Goal: Task Accomplishment & Management: Manage account settings

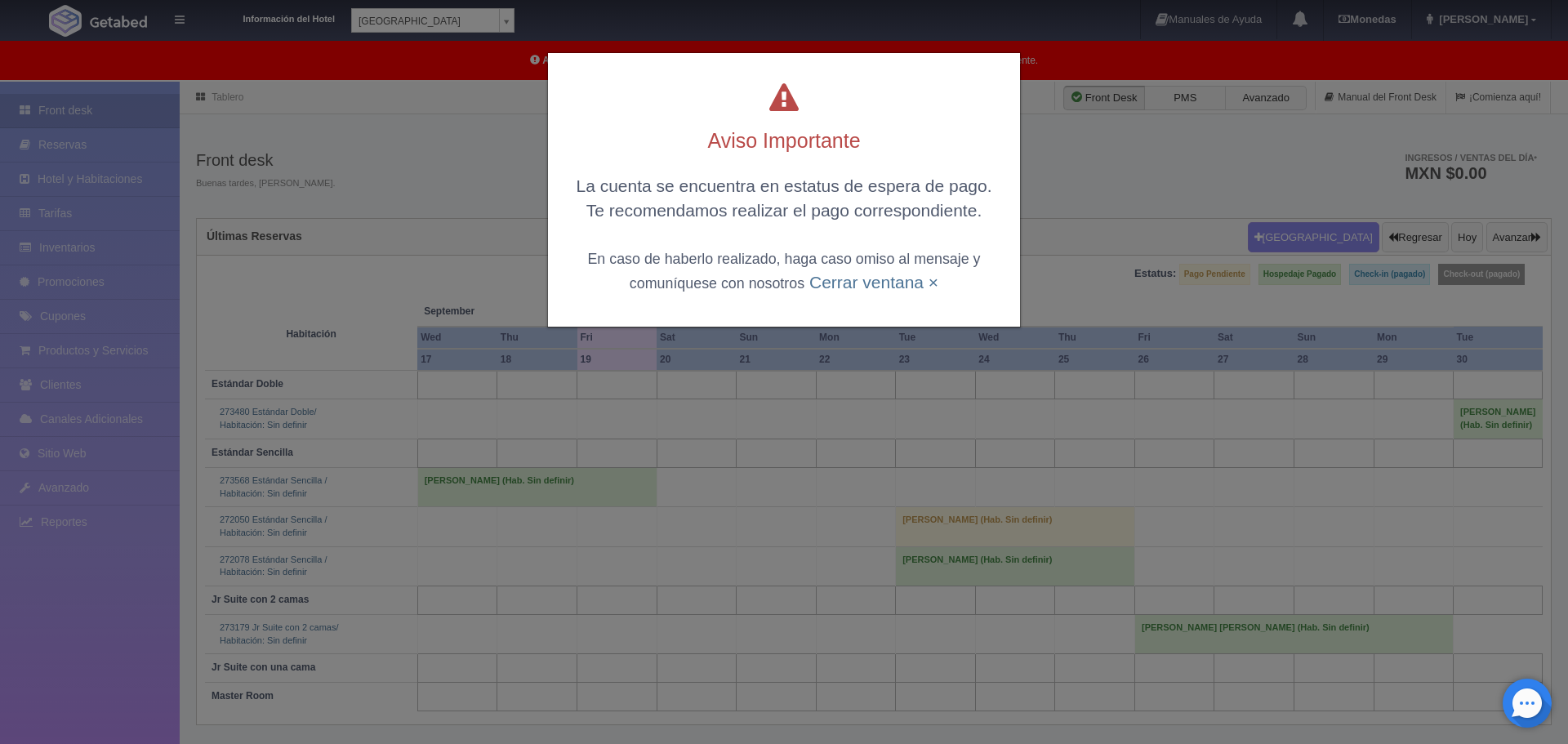
drag, startPoint x: 847, startPoint y: 282, endPoint x: 847, endPoint y: 292, distance: 10.0
click at [847, 287] on link "Cerrar ventana ×" at bounding box center [874, 282] width 129 height 19
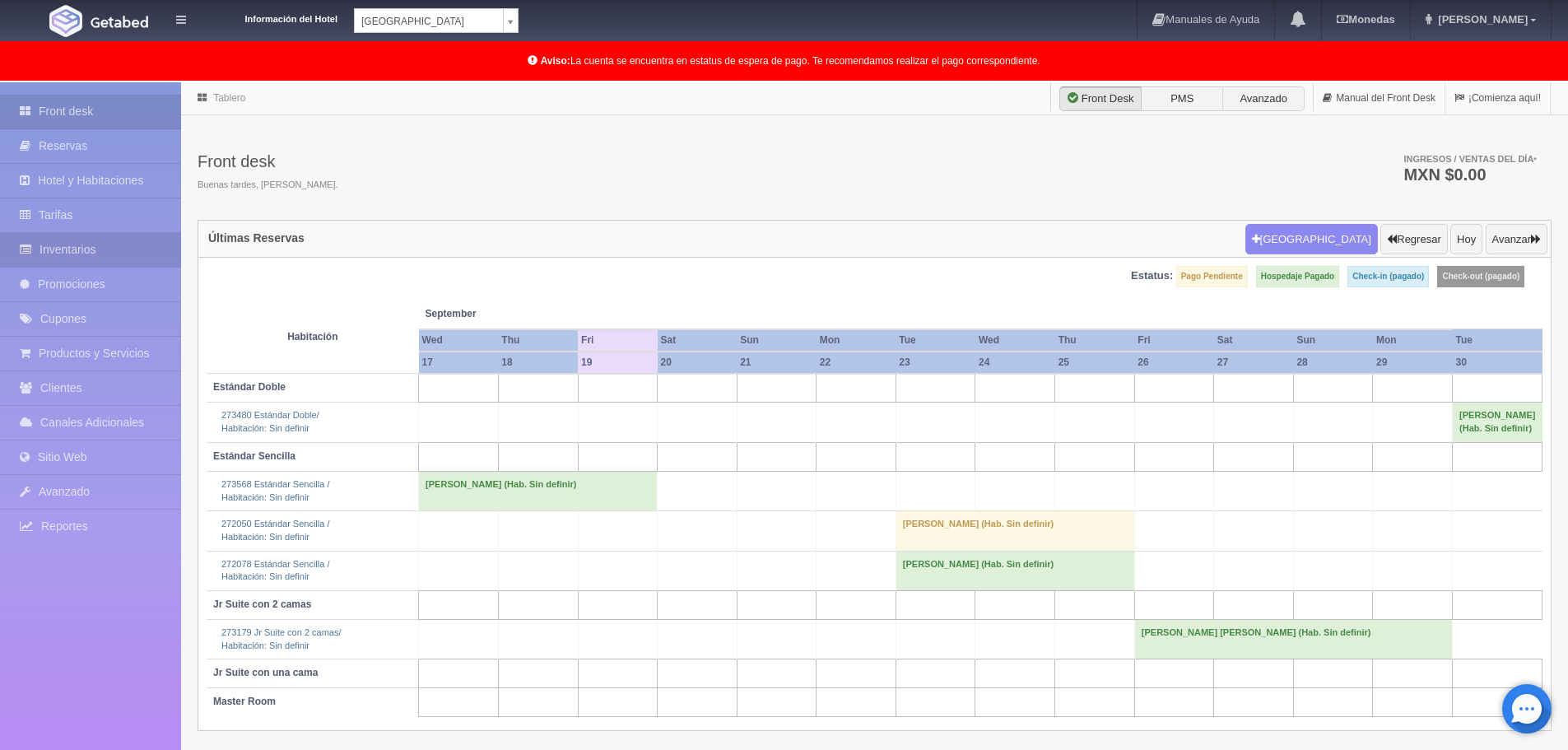
click at [63, 250] on link "Inventarios" at bounding box center [90, 249] width 181 height 33
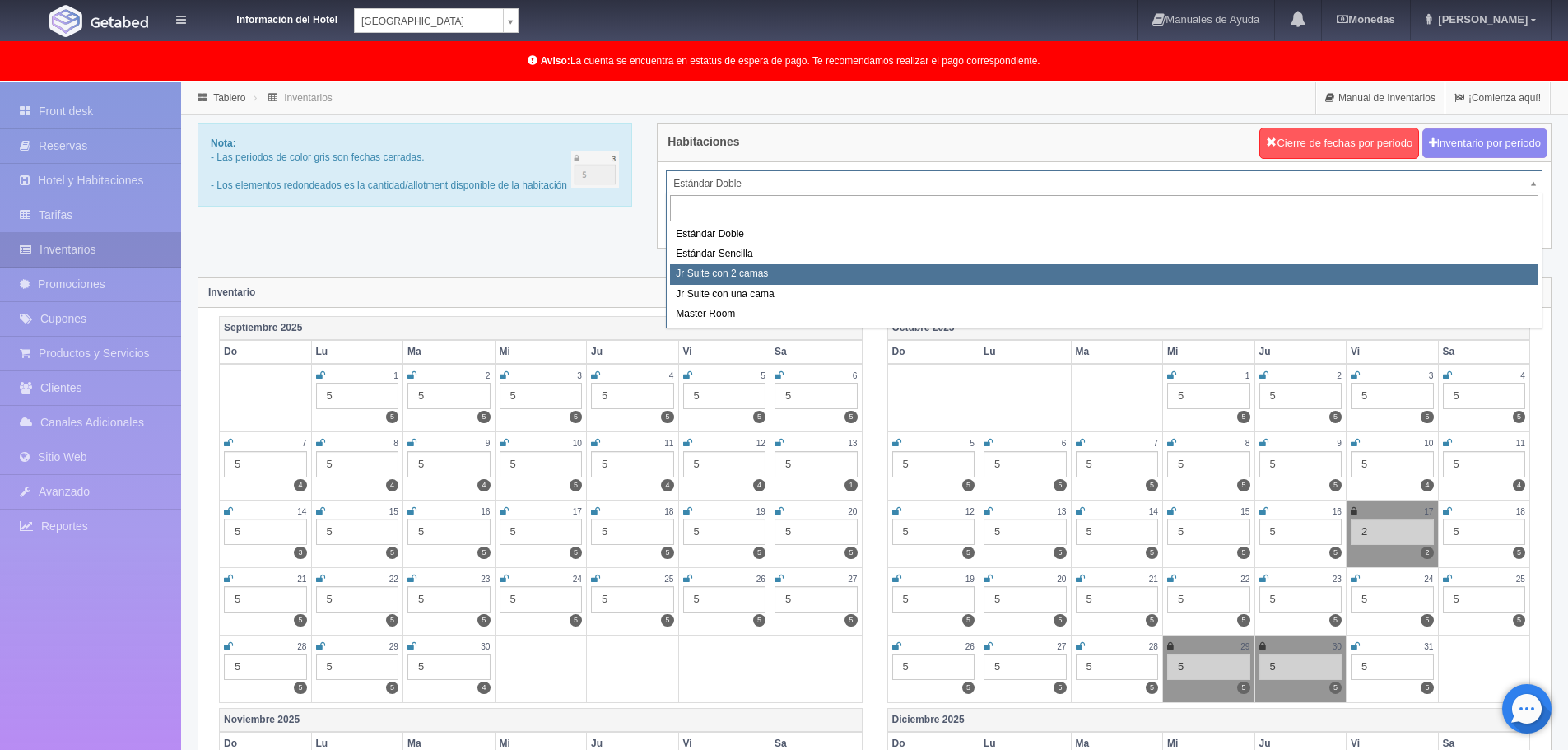
select select "489"
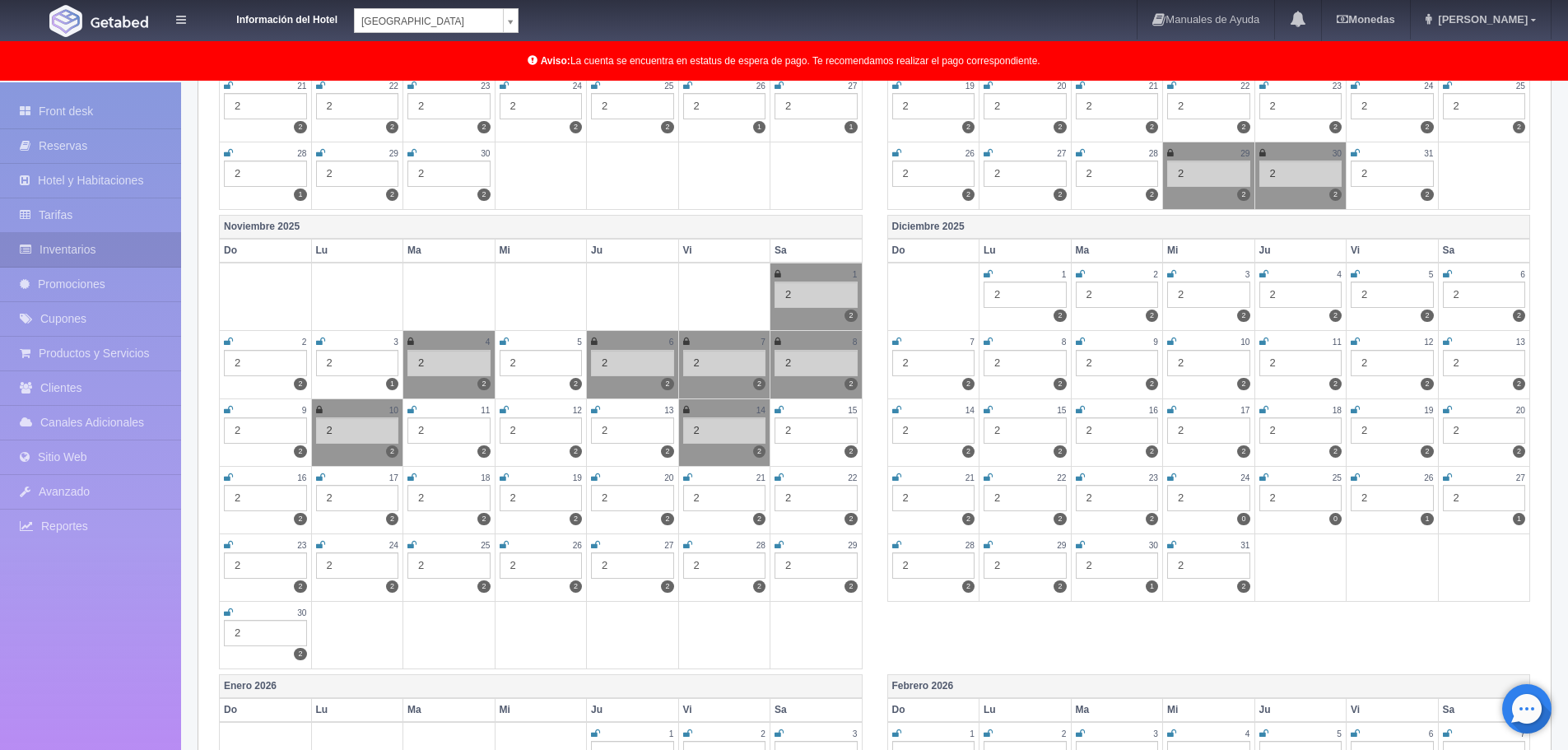
scroll to position [494, 0]
click at [774, 335] on td "8 2 2" at bounding box center [817, 363] width 93 height 68
click at [783, 342] on div "8" at bounding box center [815, 341] width 83 height 14
click at [777, 339] on icon at bounding box center [778, 341] width 7 height 10
click at [790, 368] on div "2" at bounding box center [815, 362] width 83 height 27
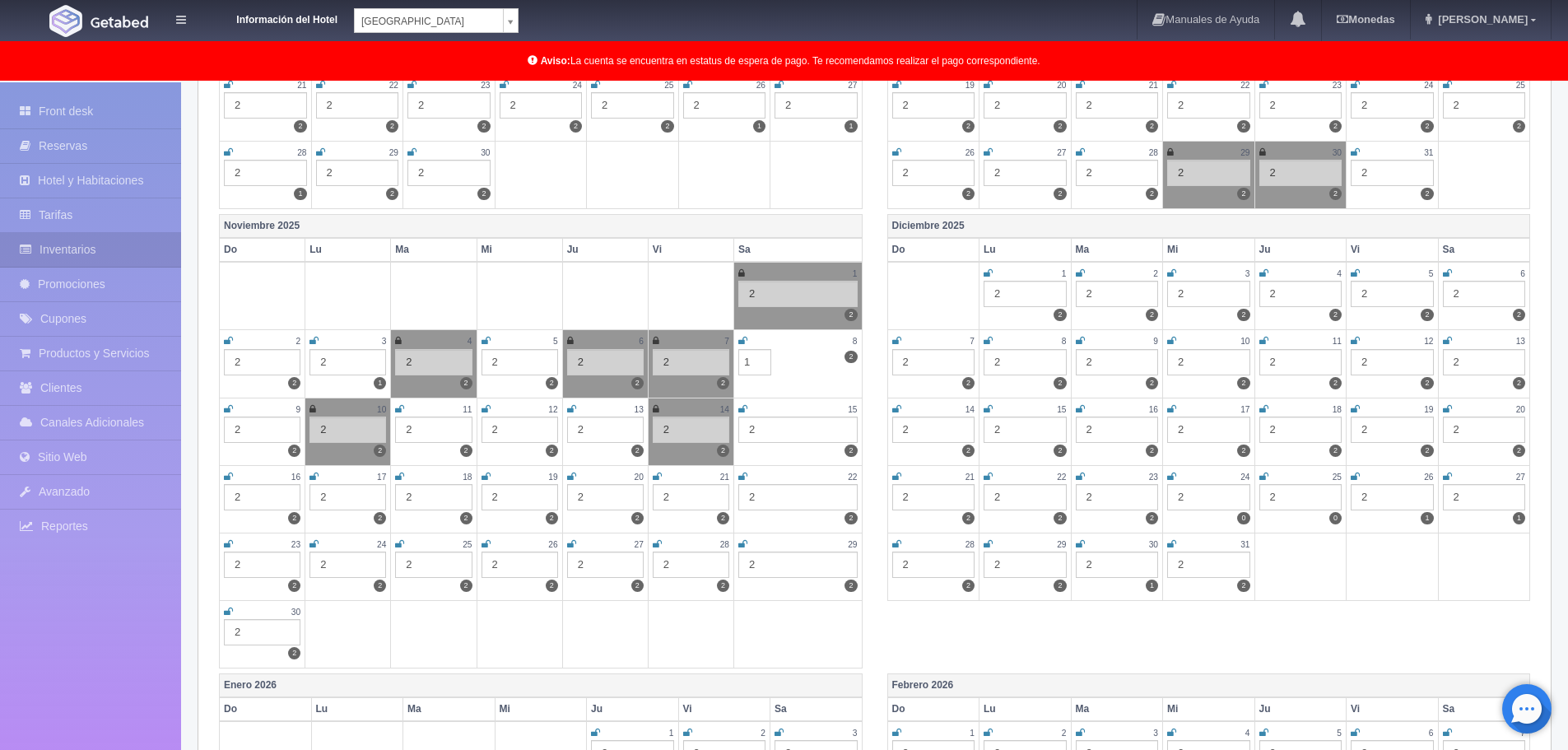
type input "1"
click at [880, 636] on div "Noviembre 2025 Do Lu Ma Mi Ju Vi Sa 1 2 2 2 2 2 3 2 1 4 2 2 5 2 2 6 2 2 7 2 2 8…" at bounding box center [874, 444] width 1336 height 459
click at [235, 430] on div "2" at bounding box center [261, 429] width 76 height 27
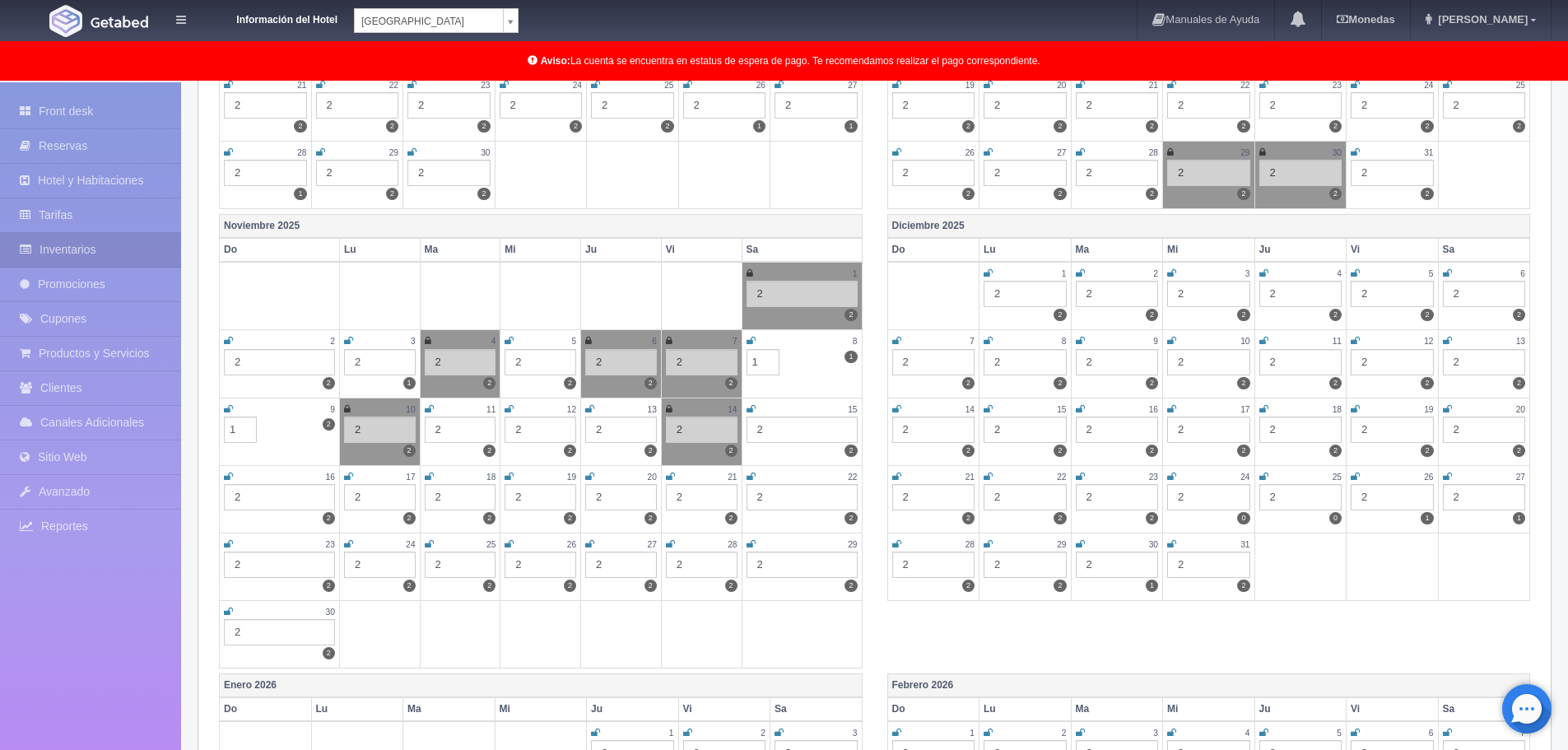
type input "1"
click at [887, 641] on div "Noviembre 2025 Do Lu Ma Mi Ju Vi Sa 1 2 2 2 2 2 3 2 1 4 2 2 5 2 2 6 2 2 7 2 2 8…" at bounding box center [874, 444] width 1336 height 459
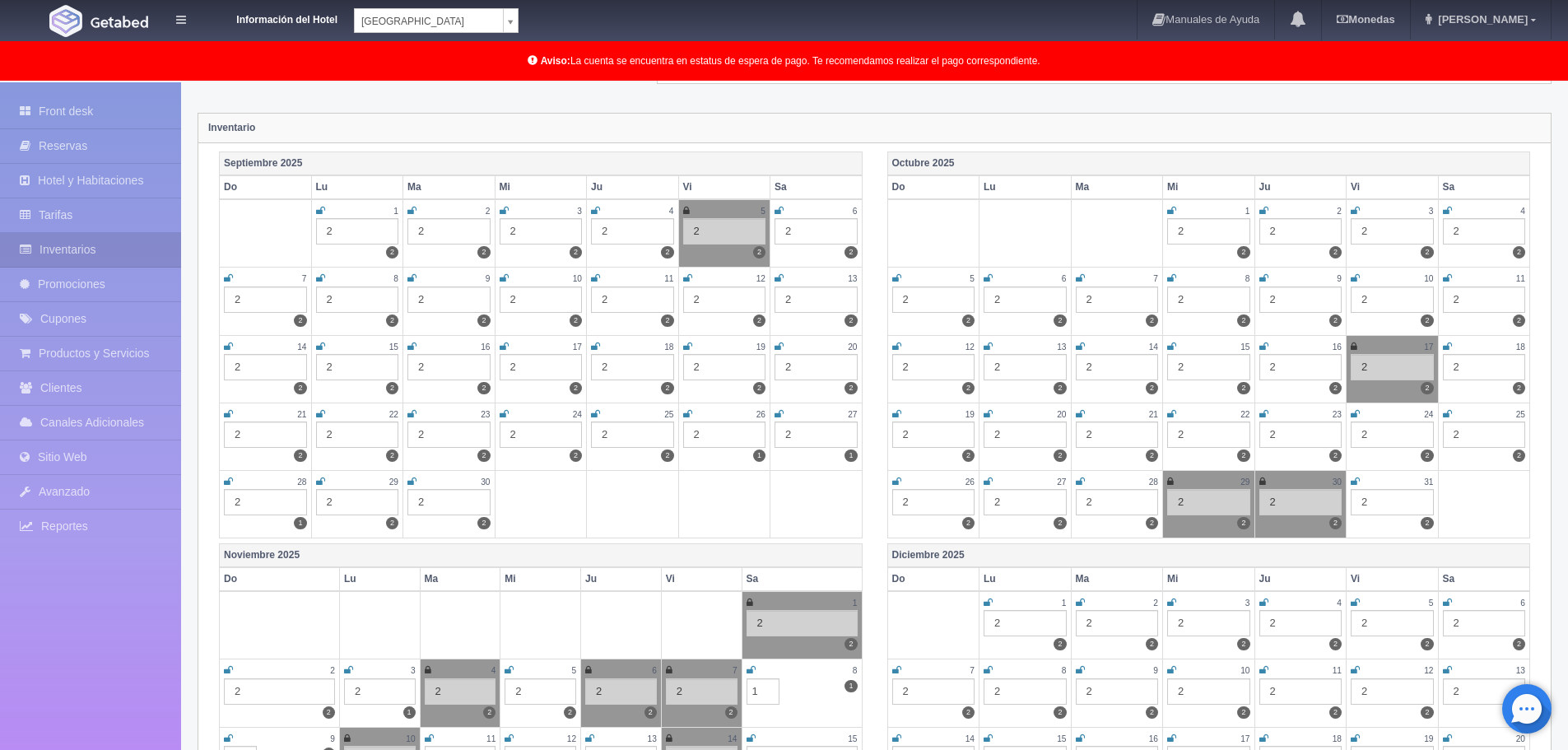
scroll to position [0, 0]
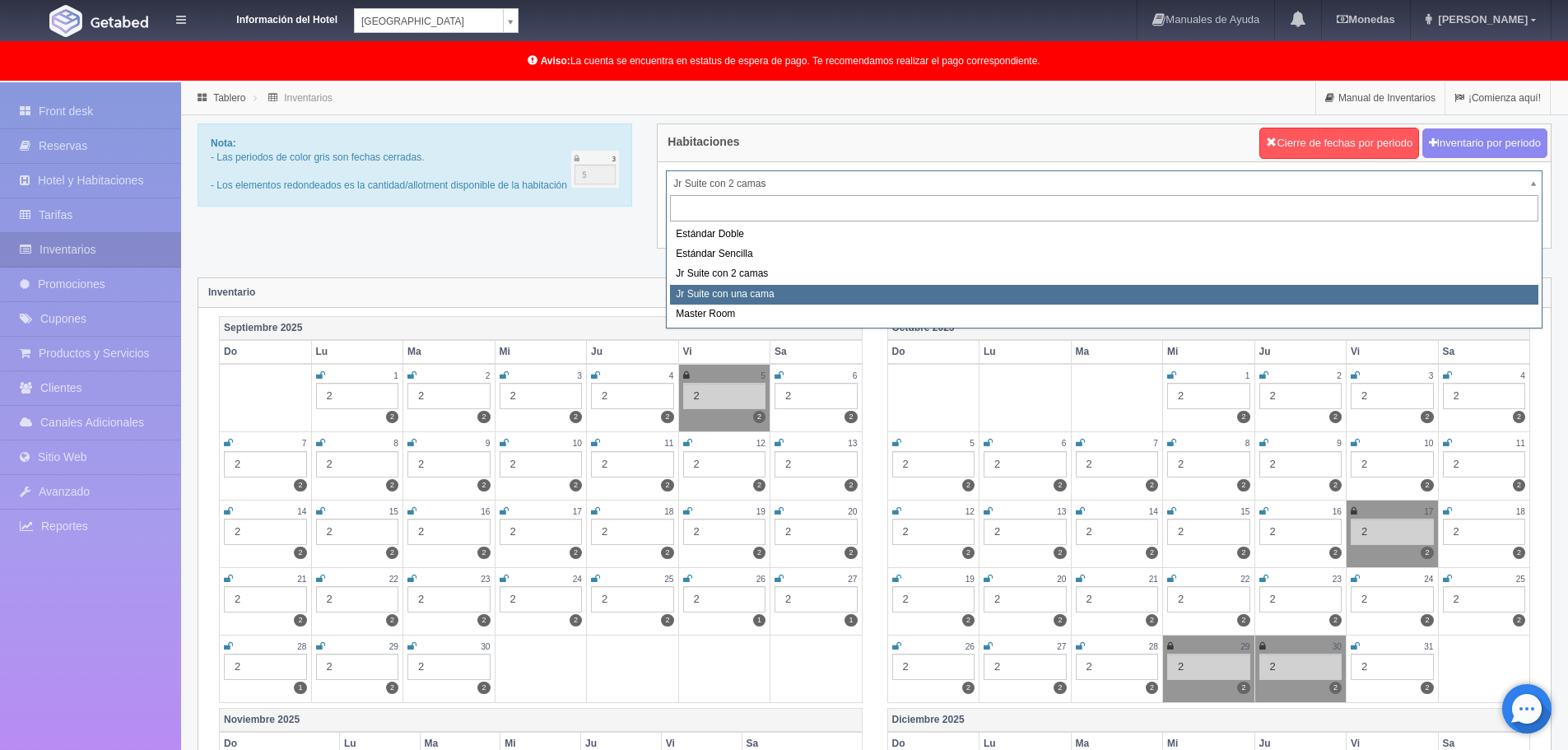
select select "490"
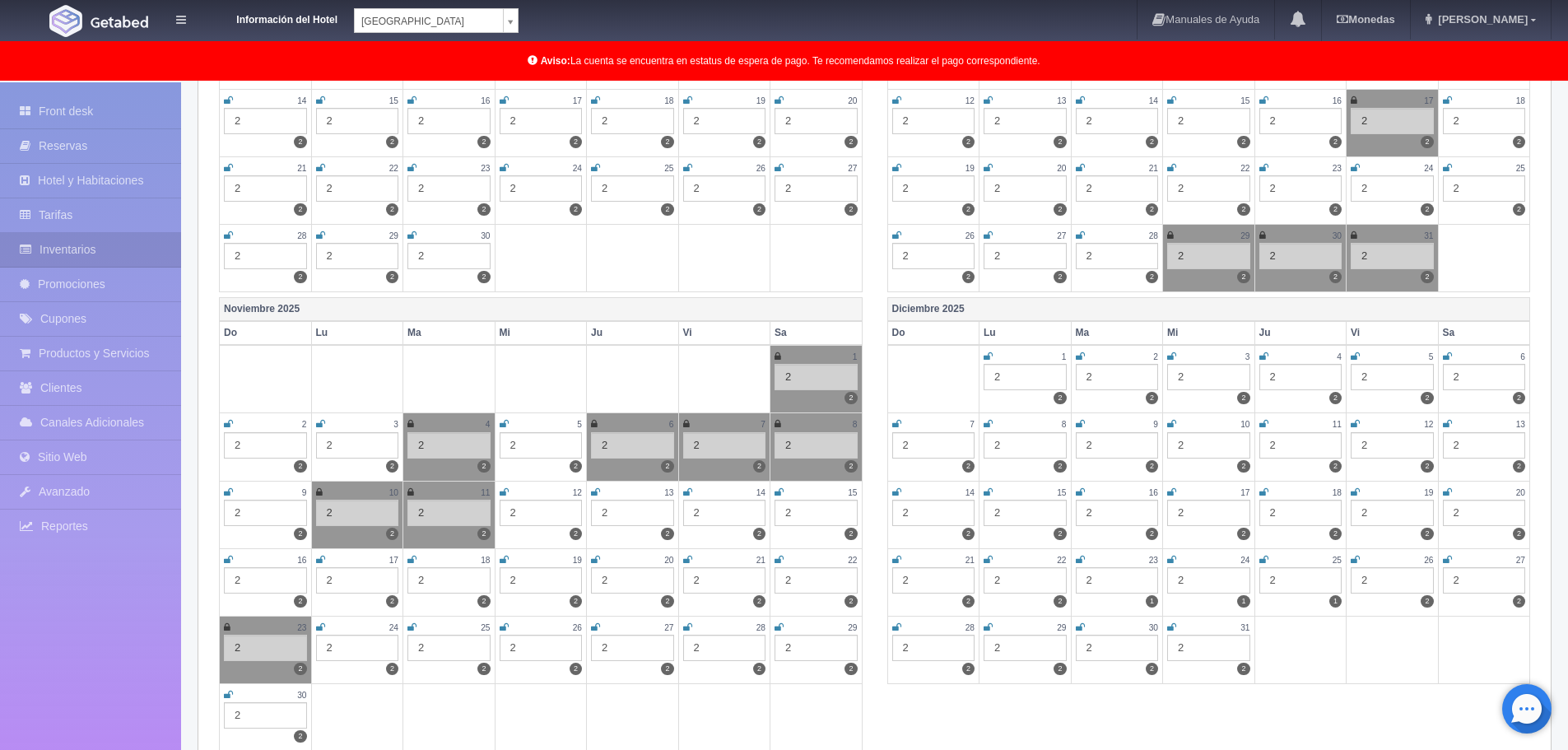
scroll to position [411, 0]
click at [414, 492] on div "11" at bounding box center [448, 492] width 83 height 14
click at [412, 489] on icon at bounding box center [411, 491] width 7 height 10
